Goal: Find specific page/section: Find specific page/section

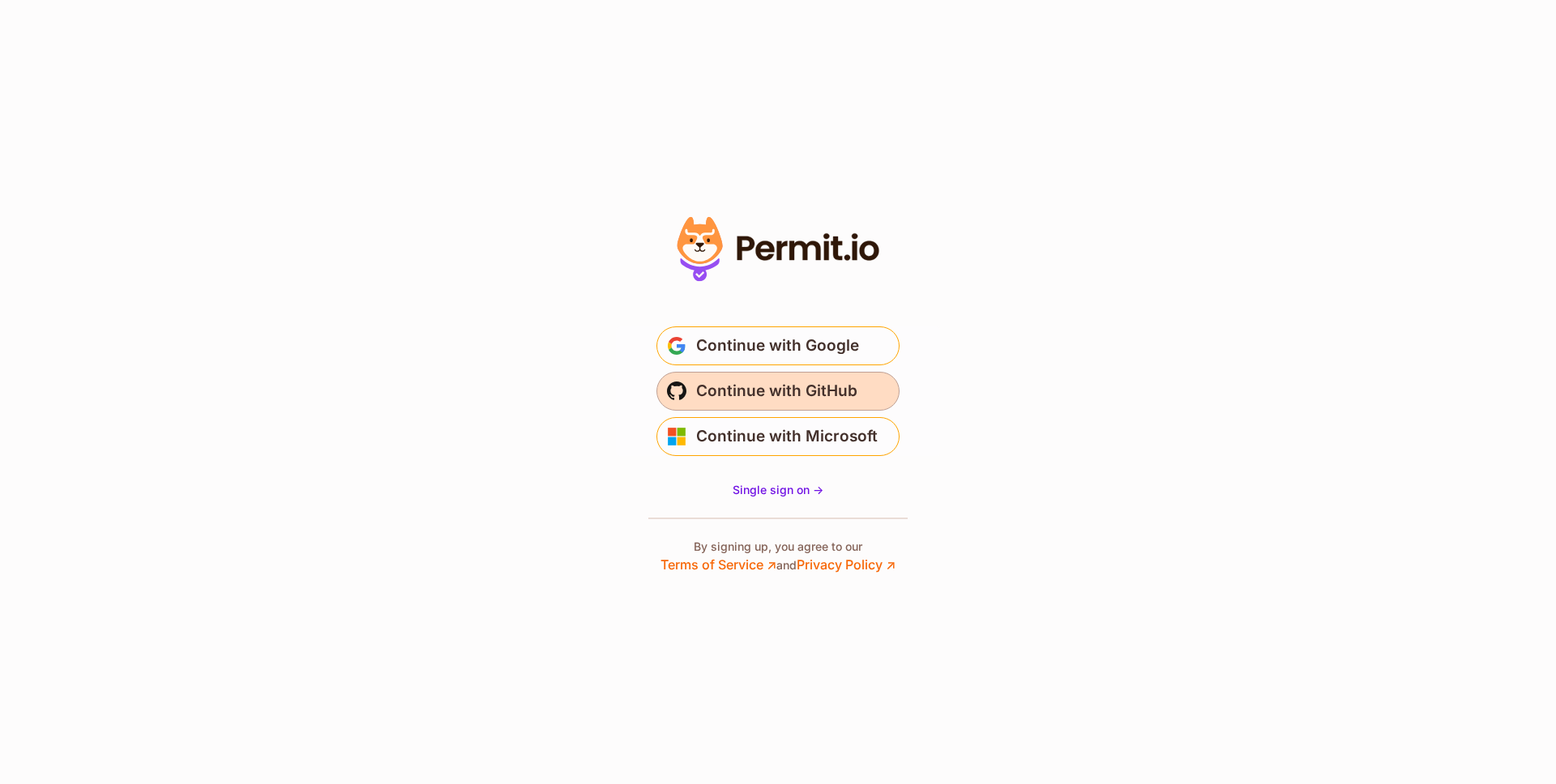
click at [824, 390] on span "Continue with GitHub" at bounding box center [777, 392] width 161 height 26
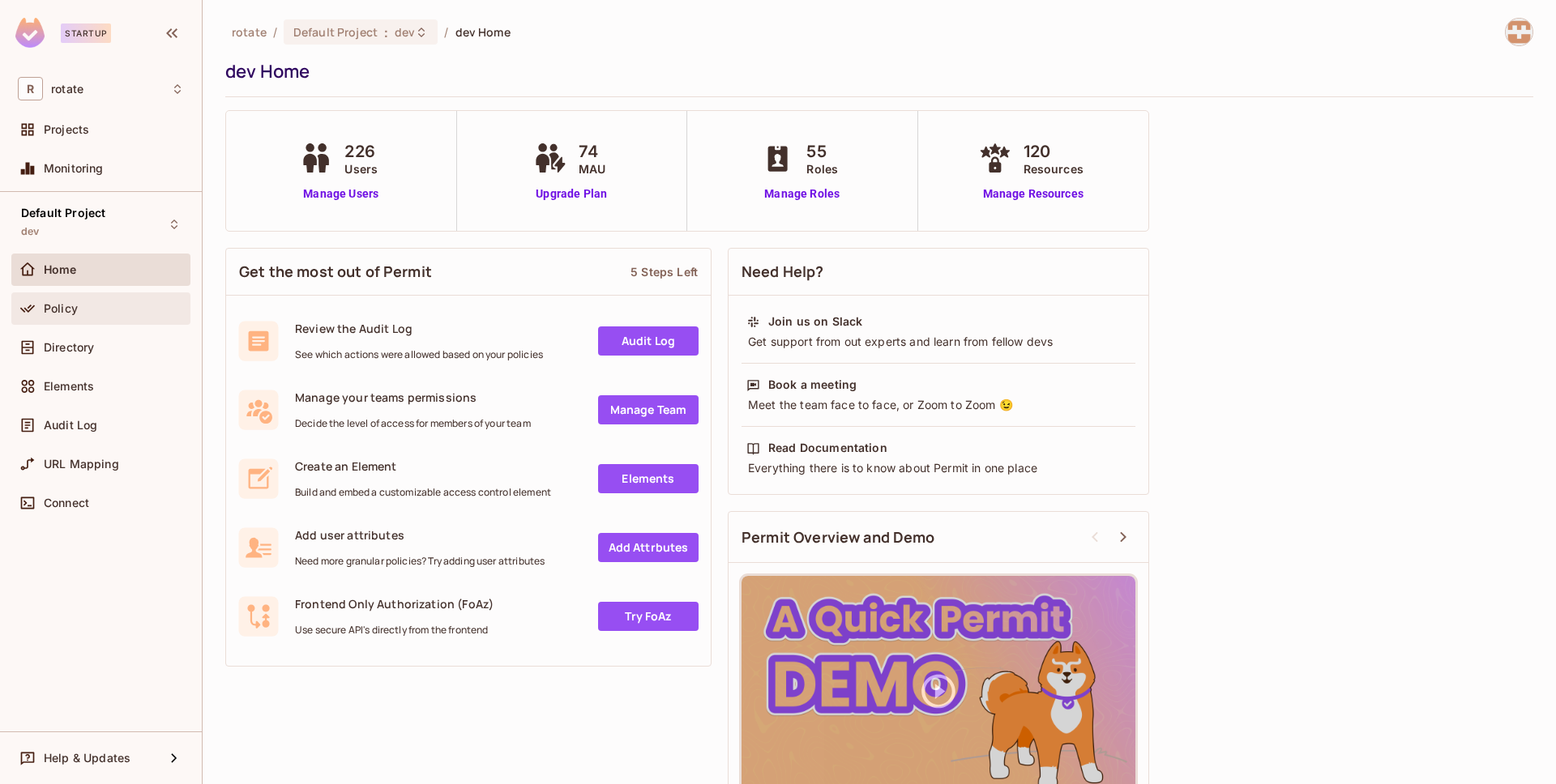
click at [92, 302] on div "Policy" at bounding box center [114, 308] width 141 height 13
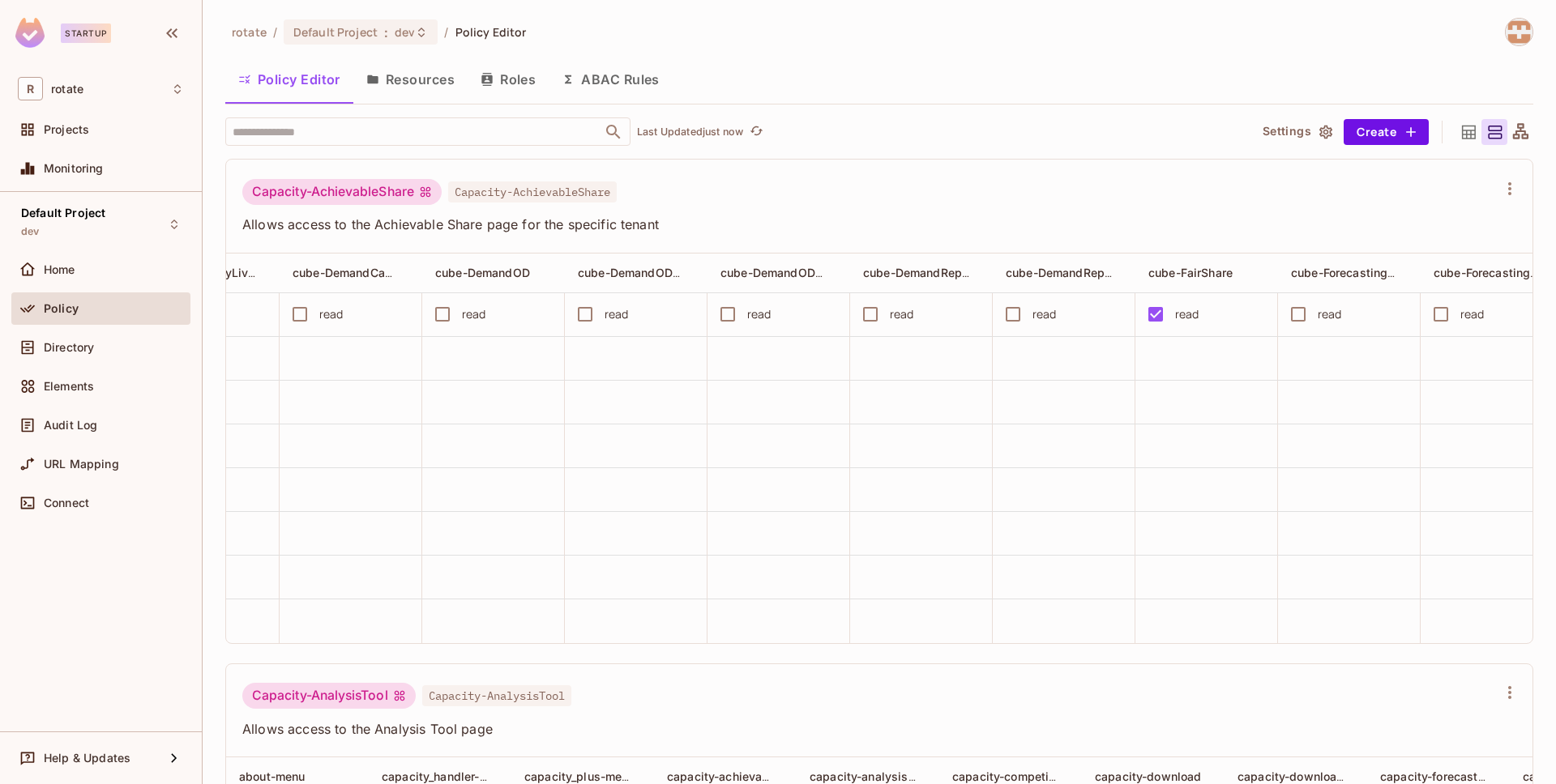
scroll to position [0, 2234]
click at [468, 131] on input "text" at bounding box center [414, 131] width 370 height 28
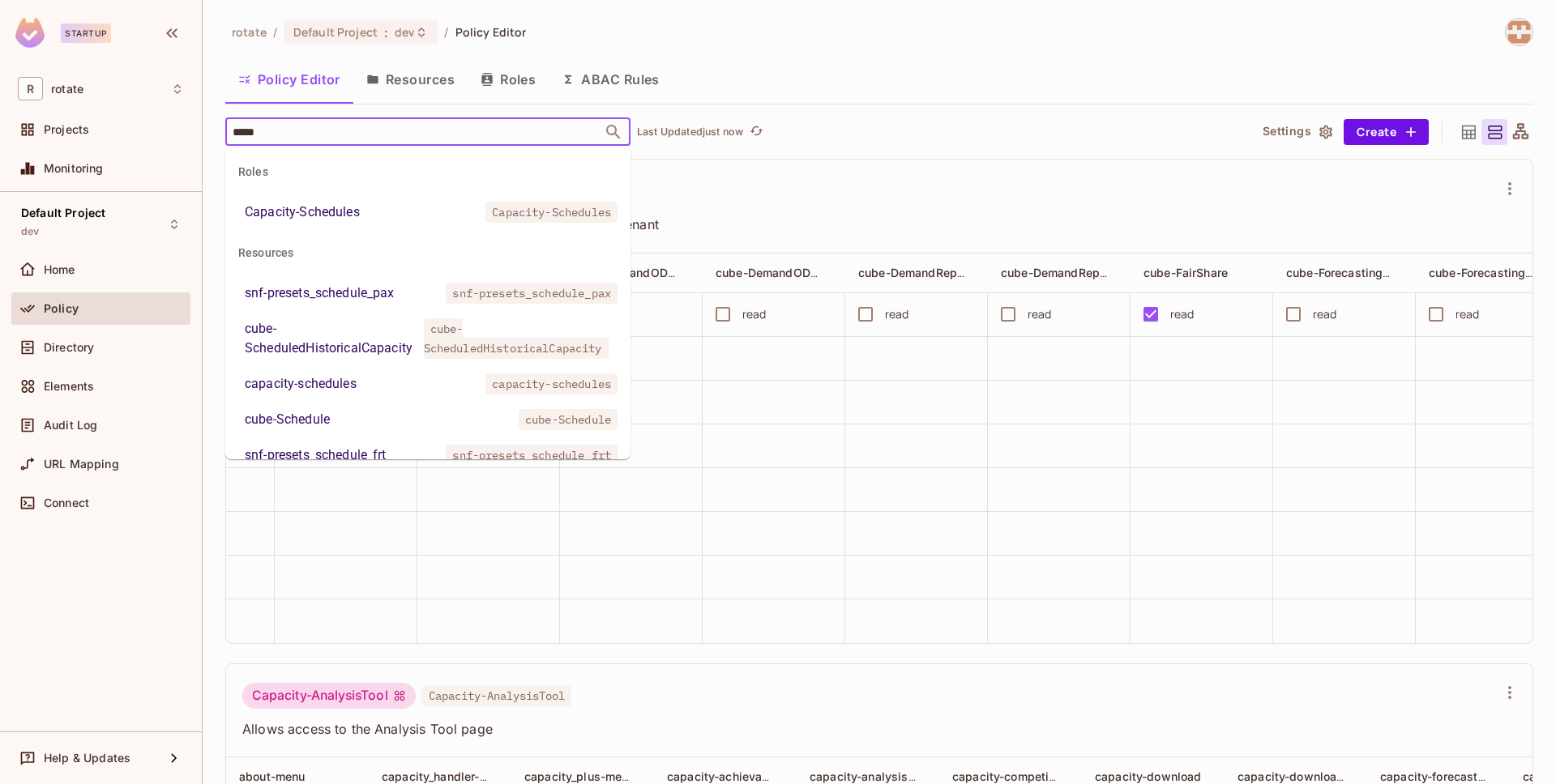
type input "******"
click at [366, 338] on div "cube-ScheduledHistoricalCapacity" at bounding box center [331, 338] width 172 height 39
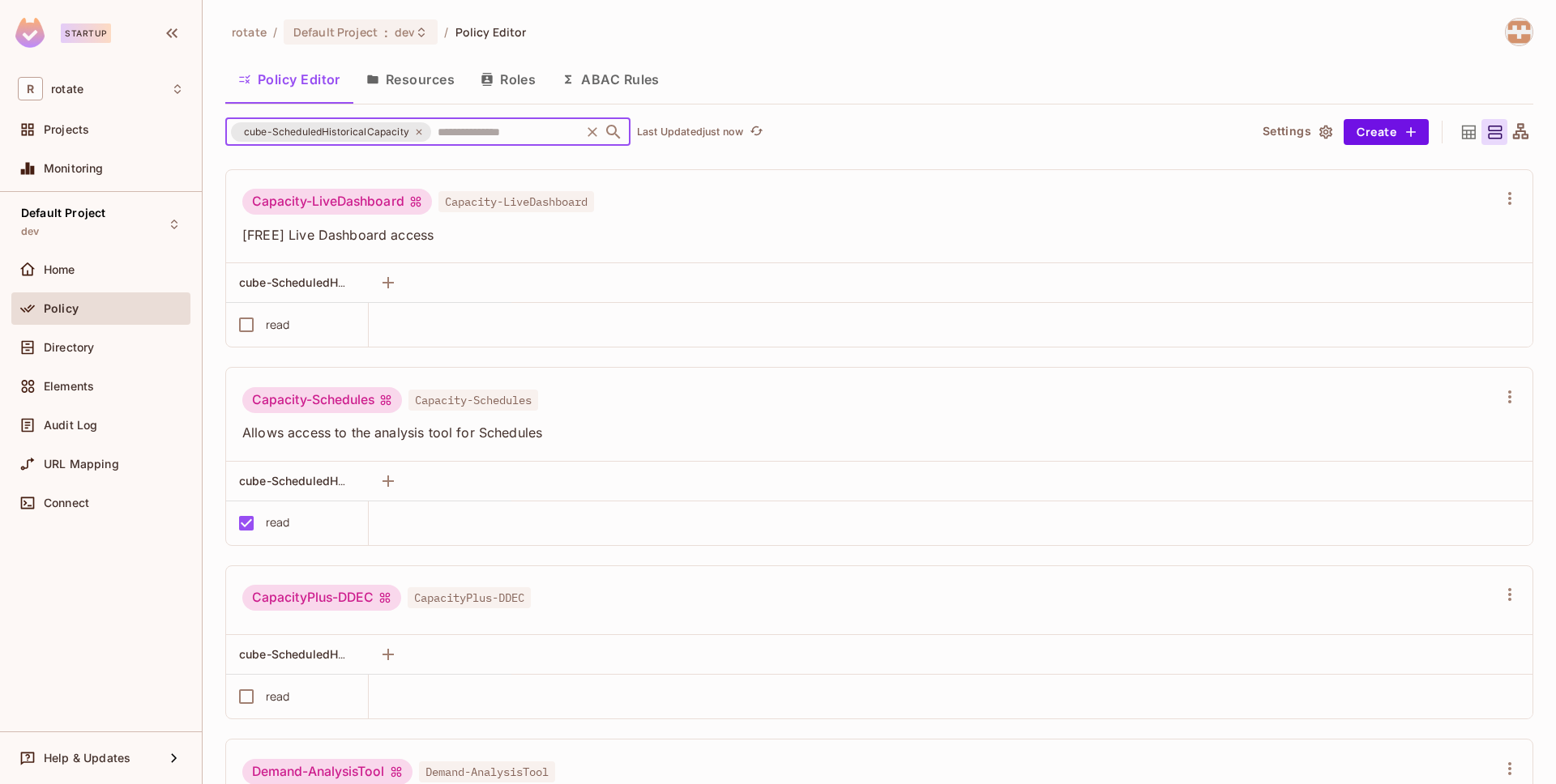
scroll to position [1779, 0]
